Goal: Task Accomplishment & Management: Manage account settings

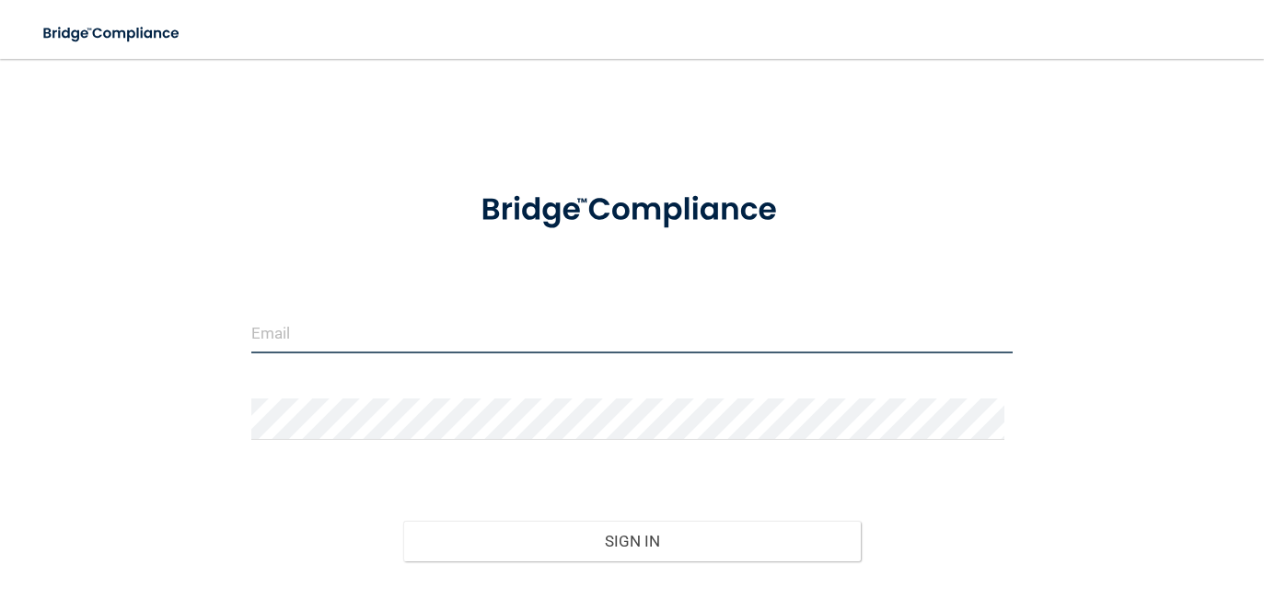
type input "[EMAIL_ADDRESS][DOMAIN_NAME]"
drag, startPoint x: 456, startPoint y: 342, endPoint x: -111, endPoint y: 410, distance: 571.2
click at [0, 410] on html "Toggle navigation Manage My Enterprise Manage My Location [EMAIL_ADDRESS][DOMAI…" at bounding box center [632, 305] width 1264 height 611
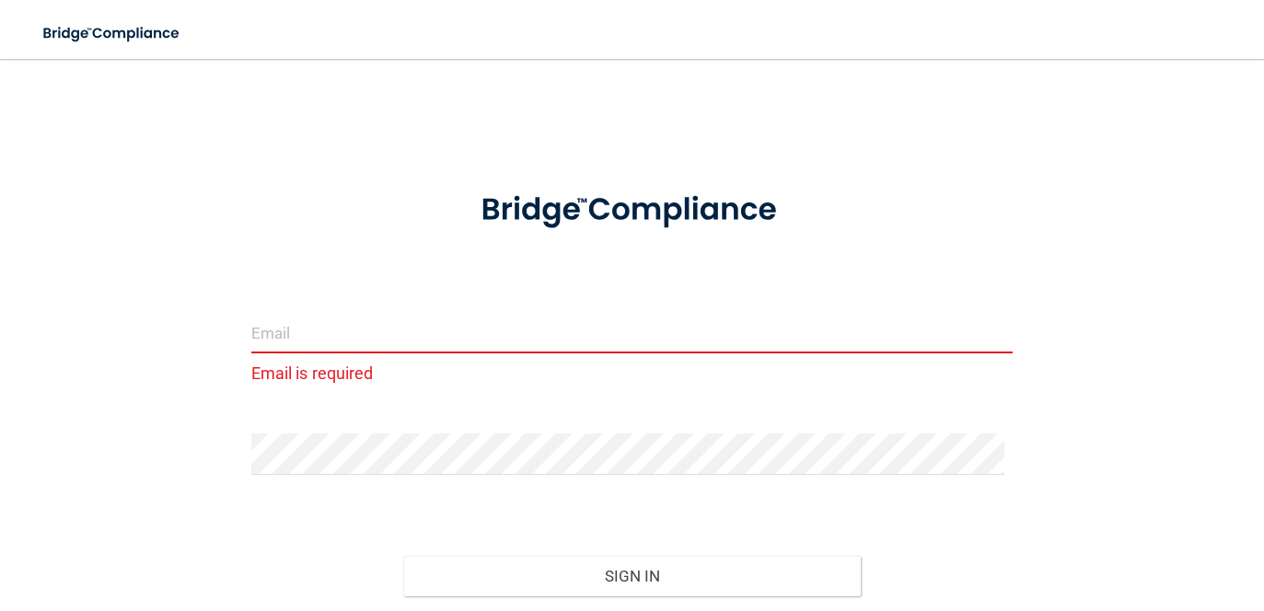
click at [121, 175] on div "Email is required Invalid email/password. You don't have permission to access t…" at bounding box center [632, 382] width 1190 height 610
click at [353, 316] on input "email" at bounding box center [632, 332] width 762 height 41
type input "[EMAIL_ADDRESS][DOMAIN_NAME]"
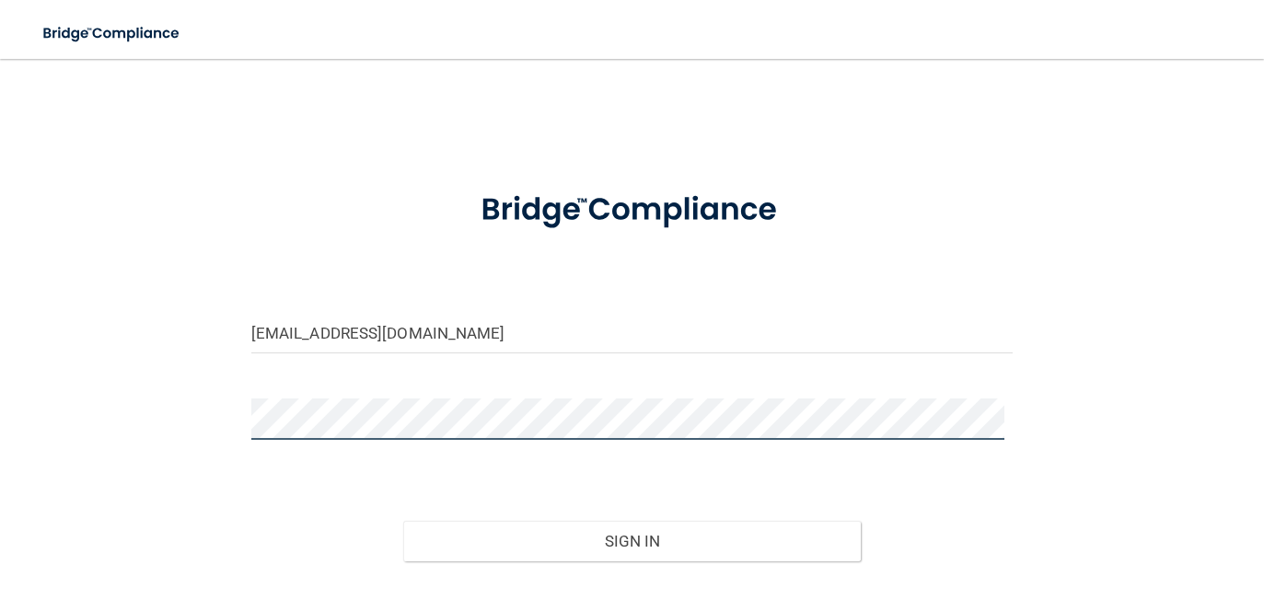
click at [190, 428] on div "[EMAIL_ADDRESS][DOMAIN_NAME] Invalid email/password. You don't have permission …" at bounding box center [632, 364] width 1190 height 575
click at [403, 521] on button "Sign In" at bounding box center [632, 541] width 458 height 41
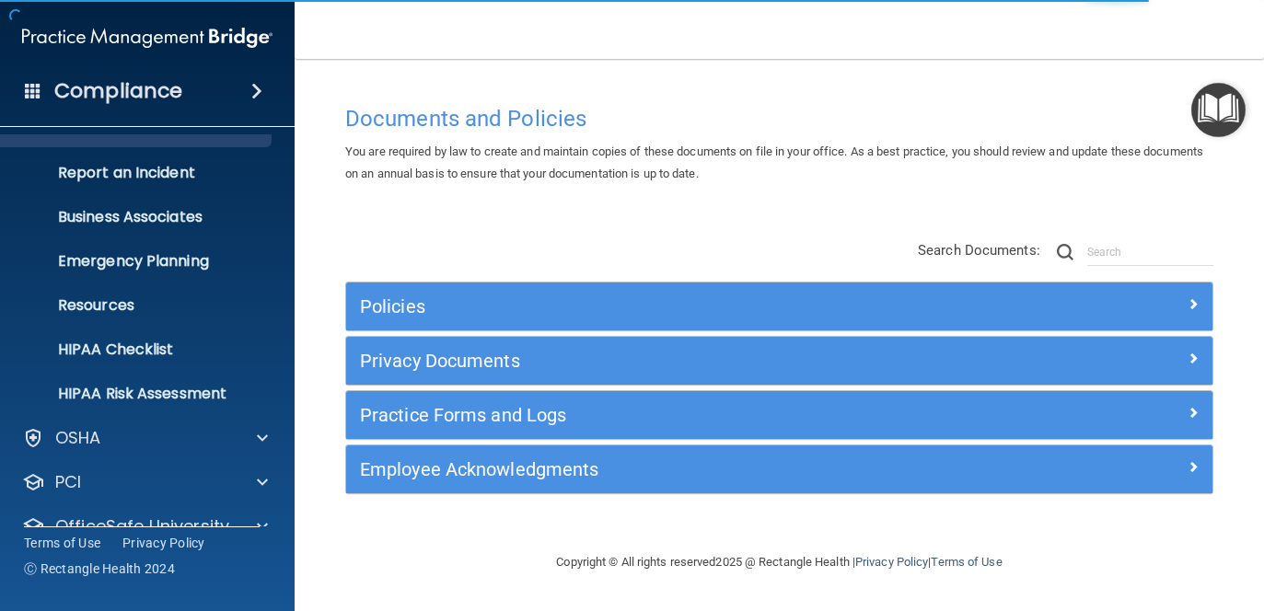
scroll to position [153, 0]
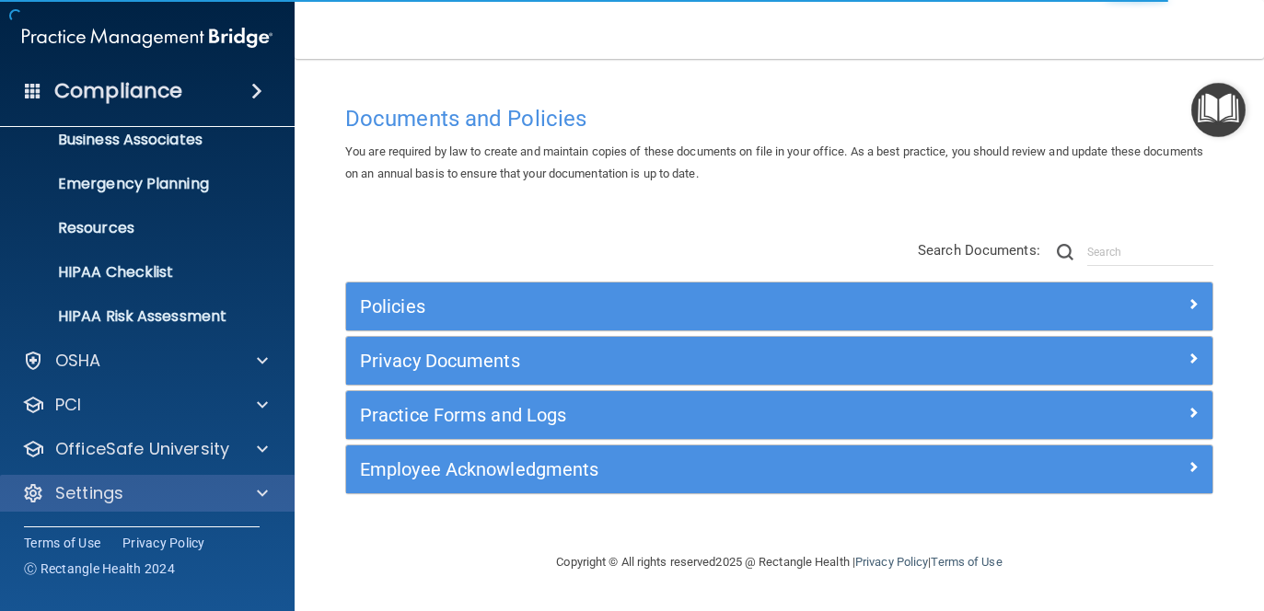
click at [113, 505] on div "Settings" at bounding box center [148, 493] width 296 height 37
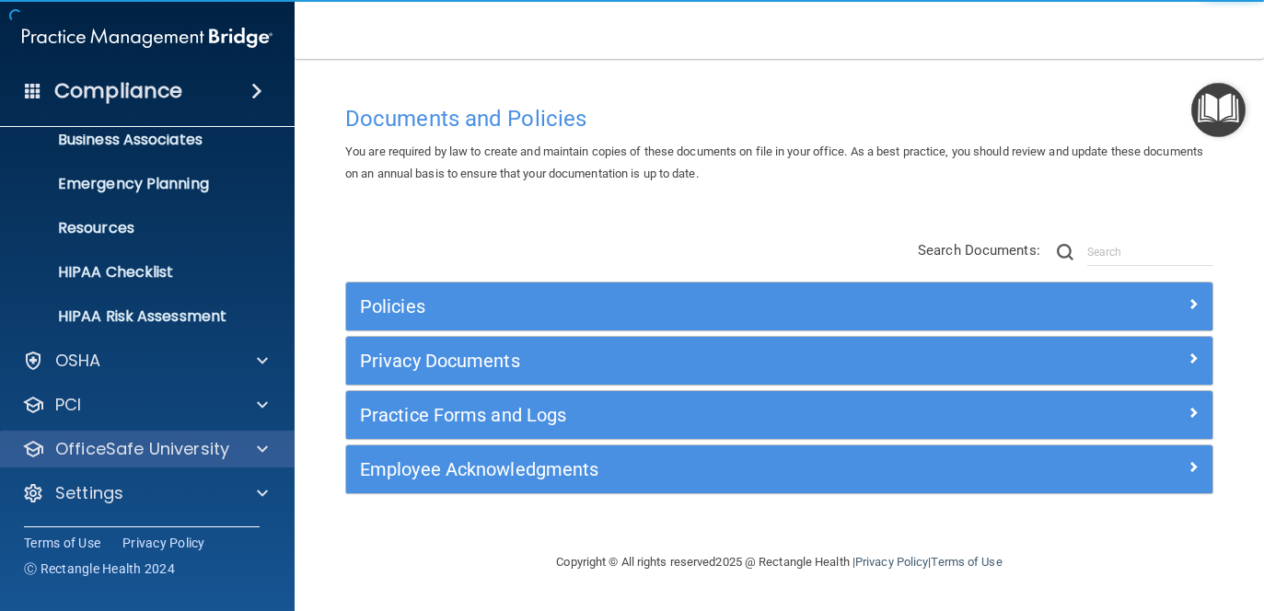
click at [227, 461] on div "OfficeSafe University" at bounding box center [148, 449] width 296 height 37
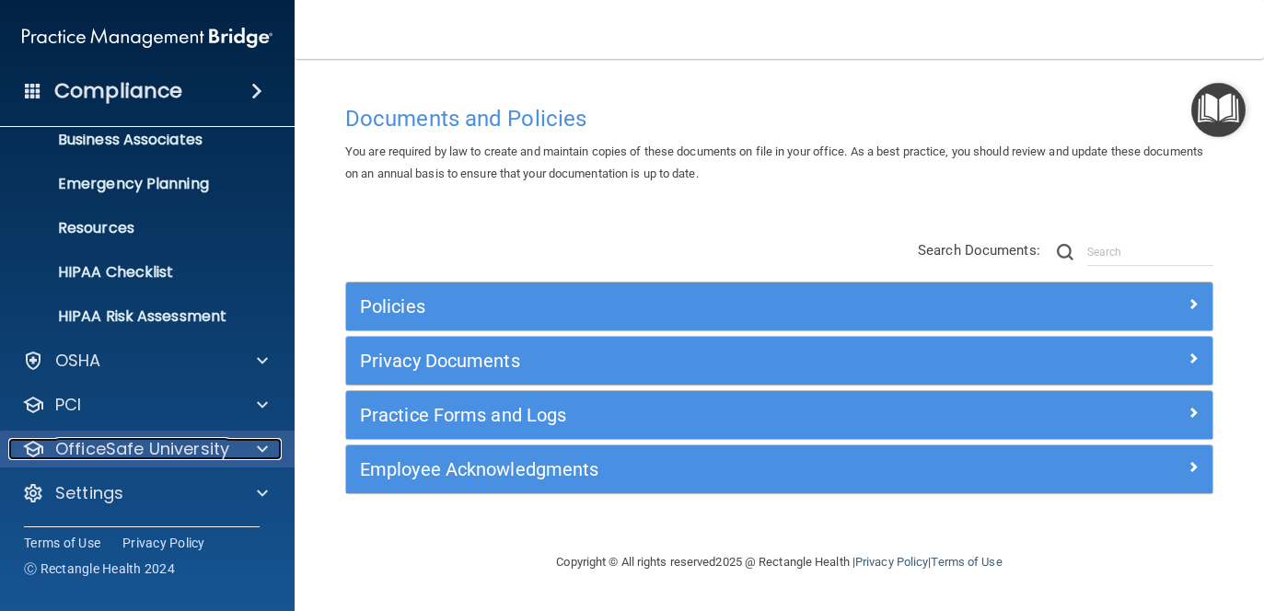
click at [249, 453] on div at bounding box center [260, 449] width 46 height 22
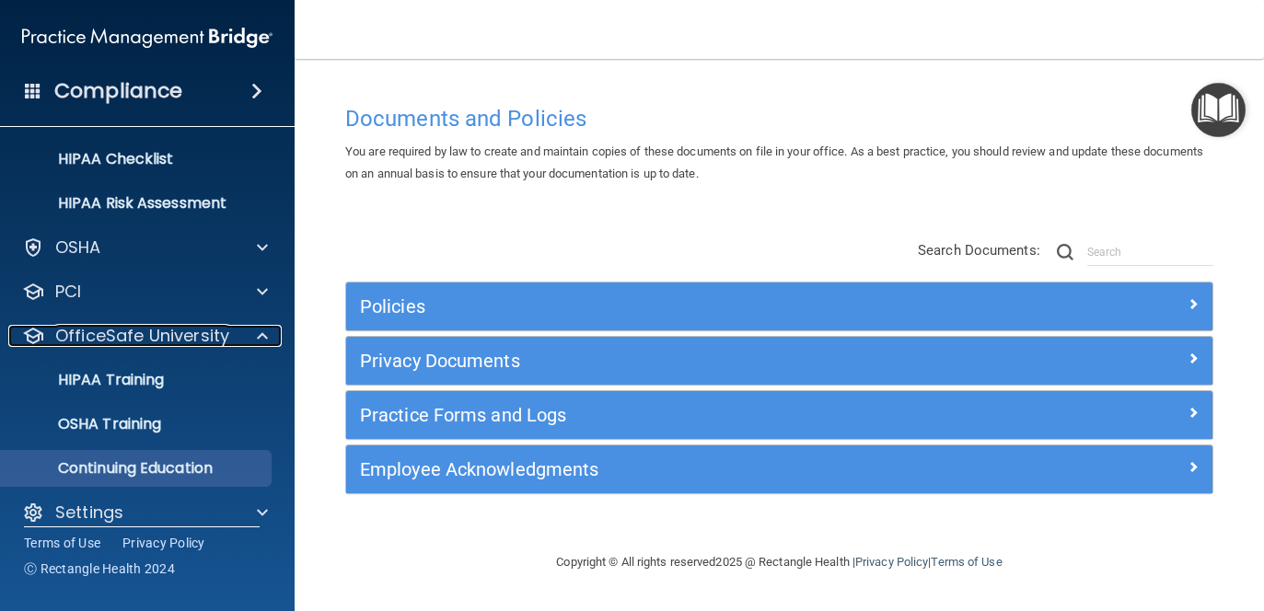
scroll to position [285, 0]
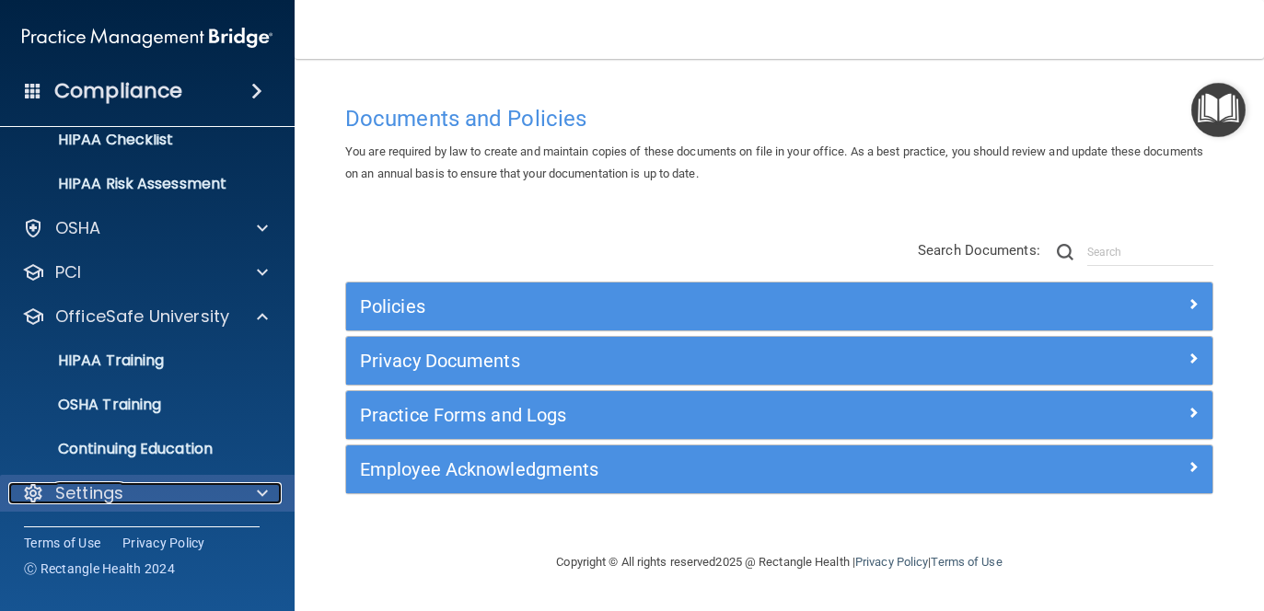
click at [260, 484] on span at bounding box center [262, 493] width 11 height 22
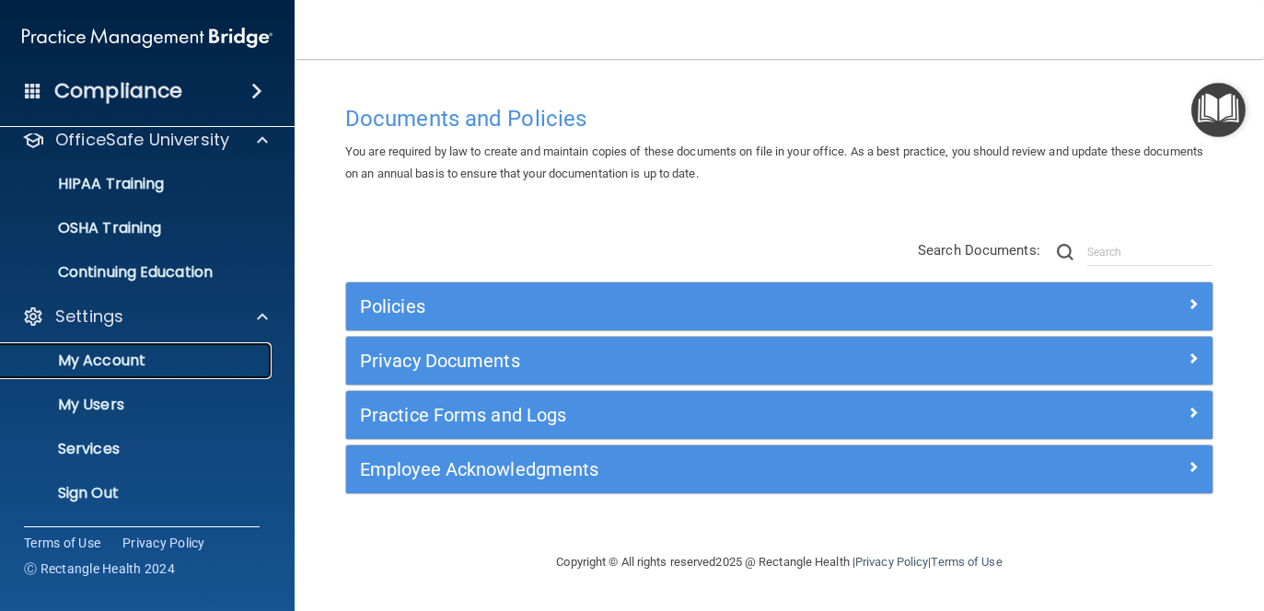
click at [148, 356] on p "My Account" at bounding box center [137, 361] width 251 height 18
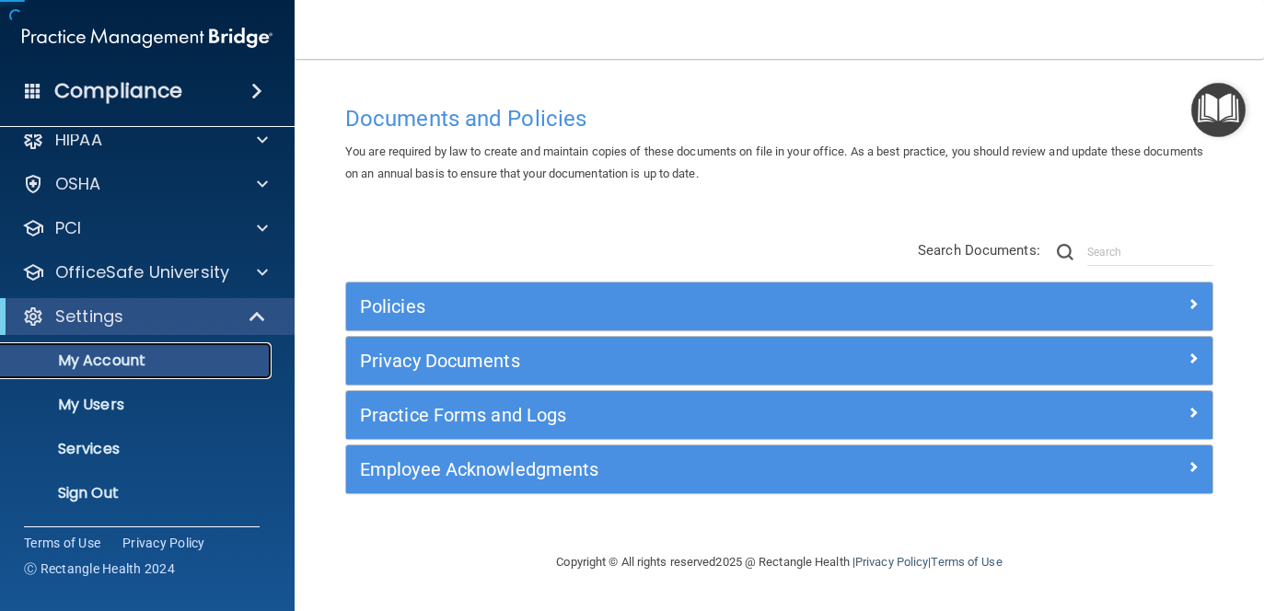
scroll to position [20, 0]
click at [138, 392] on link "My Users" at bounding box center [127, 405] width 290 height 37
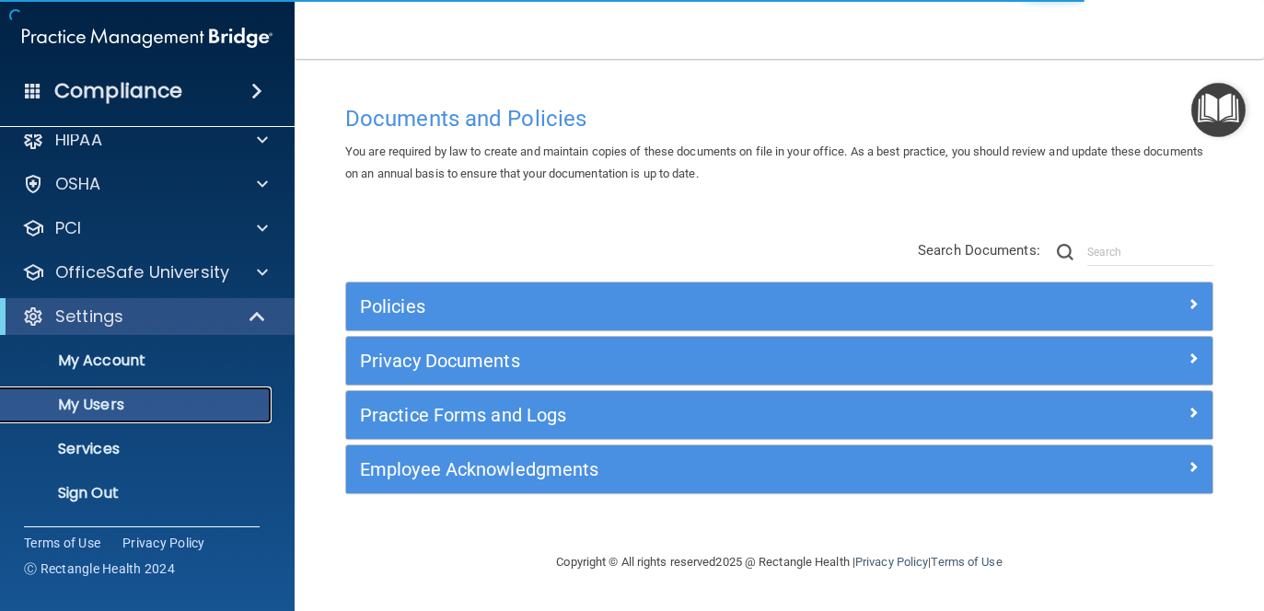
select select "20"
